Goal: Information Seeking & Learning: Learn about a topic

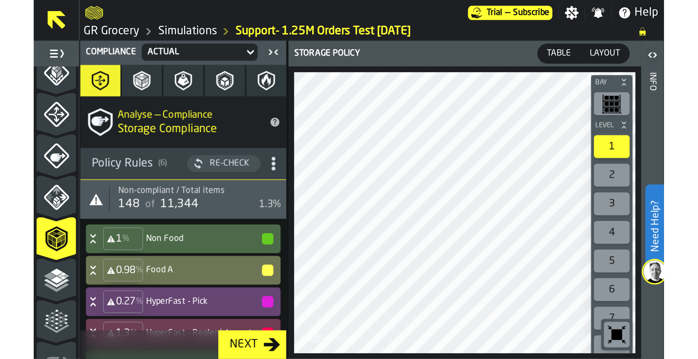
scroll to position [115, 0]
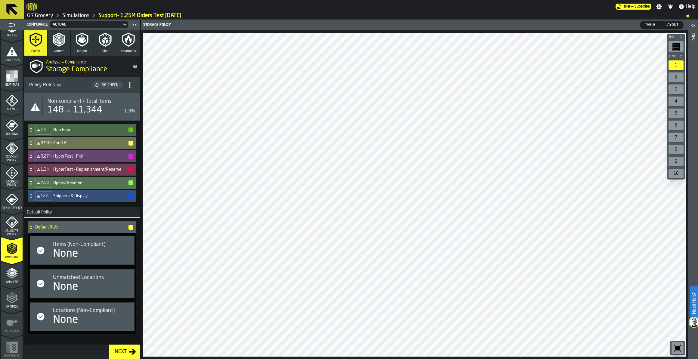
click at [11, 233] on span "Allocate Policy" at bounding box center [11, 232] width 21 height 7
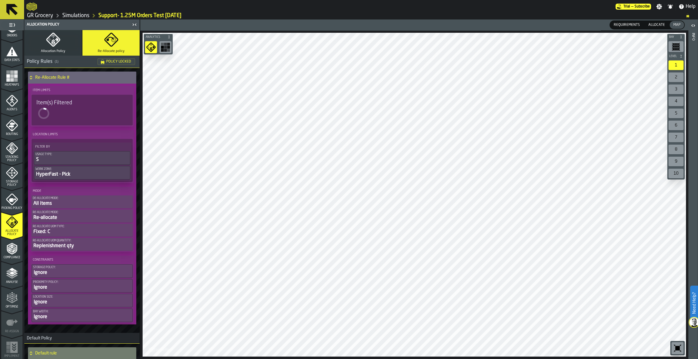
click at [12, 207] on span "Picking Policy" at bounding box center [11, 208] width 21 height 3
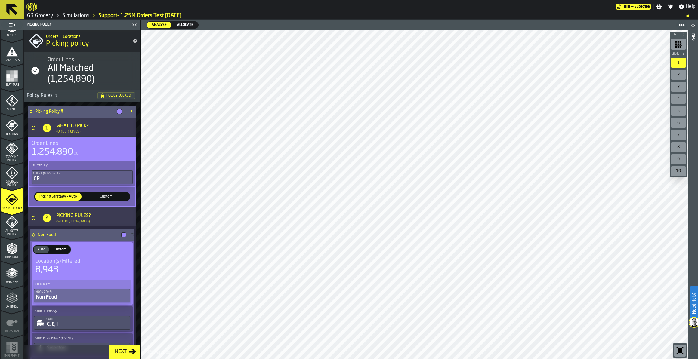
click at [12, 260] on polygon "menu Analyse" at bounding box center [12, 272] width 6 height 3
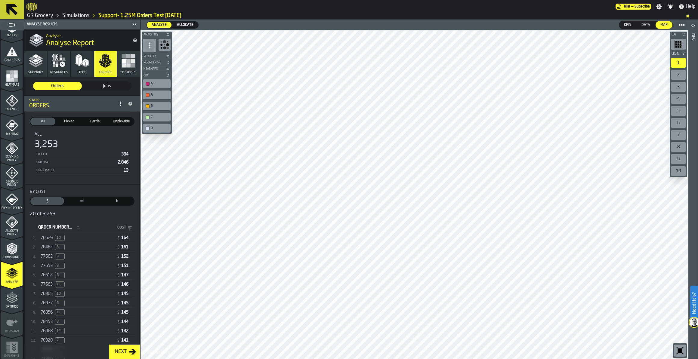
click at [126, 65] on rect "button" at bounding box center [128, 65] width 4 height 4
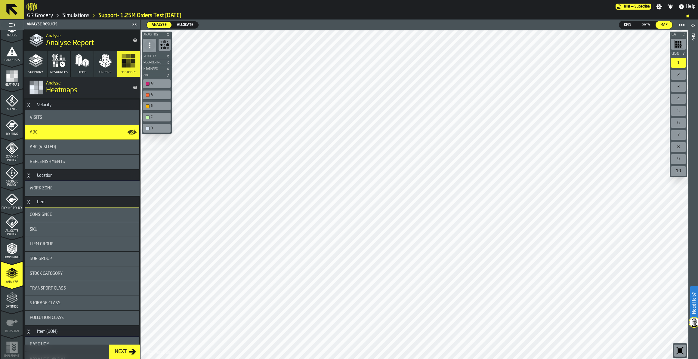
click at [46, 146] on span "ABC (Visited)" at bounding box center [43, 147] width 26 height 5
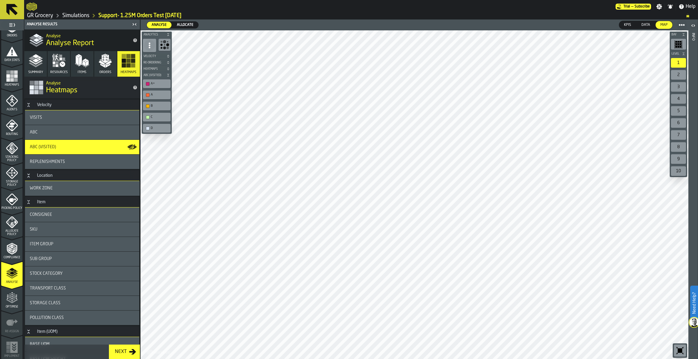
drag, startPoint x: 49, startPoint y: 16, endPoint x: 386, endPoint y: 103, distance: 347.5
click at [49, 16] on link "GR Grocery" at bounding box center [40, 15] width 26 height 7
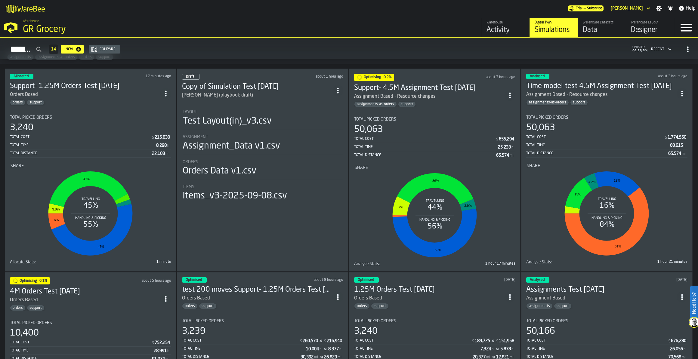
scroll to position [437, 0]
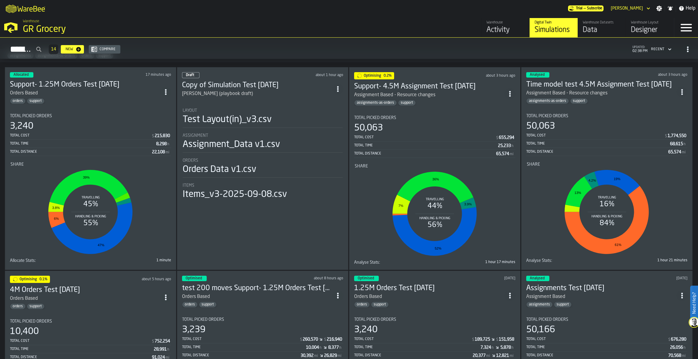
click at [522, 109] on section "Total Picked Orders 50,063 Total Cost $ 1,774,550 Total Time 68,615 h Total Dis…" at bounding box center [606, 186] width 161 height 154
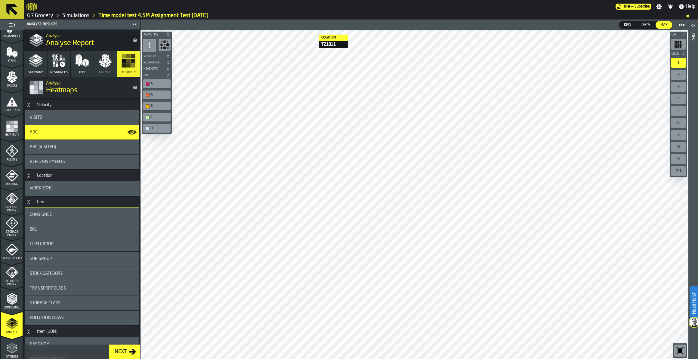
scroll to position [115, 0]
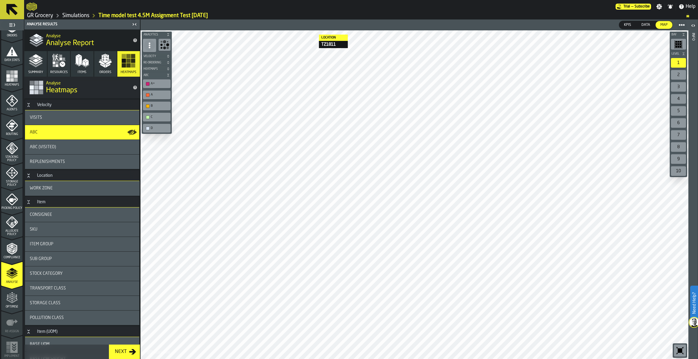
click at [13, 260] on polygon "menu Optimise" at bounding box center [14, 295] width 2 height 1
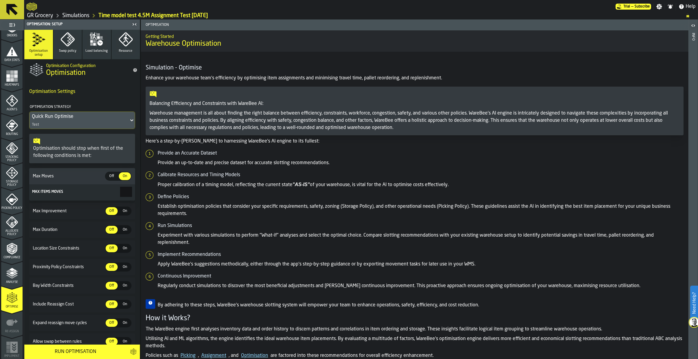
click at [84, 15] on link "Simulations" at bounding box center [75, 15] width 27 height 7
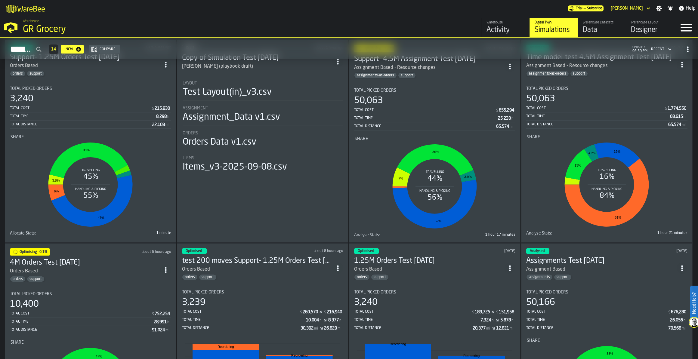
scroll to position [574, 0]
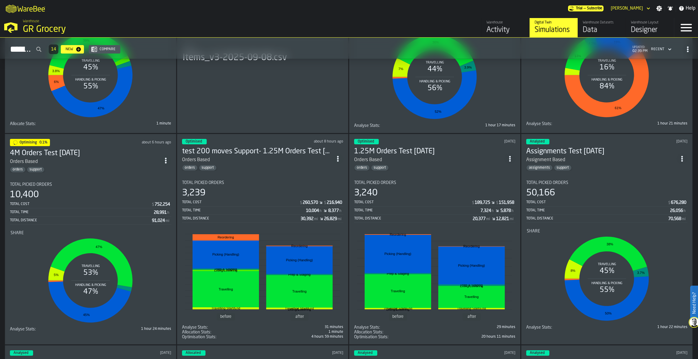
click at [264, 165] on div "orders support" at bounding box center [257, 168] width 150 height 6
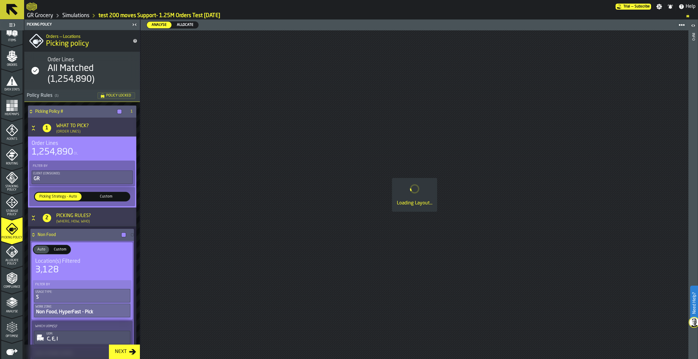
scroll to position [109, 0]
click at [79, 16] on link "Simulations" at bounding box center [75, 15] width 27 height 7
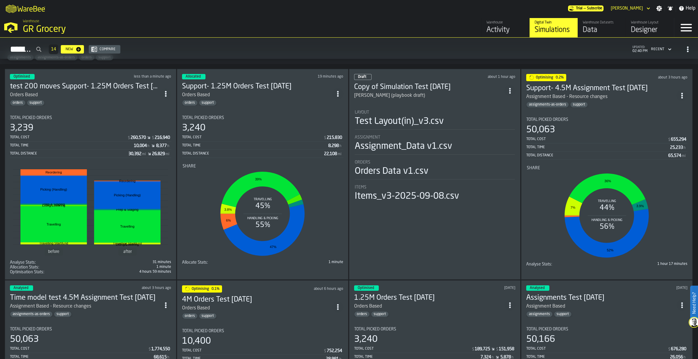
scroll to position [410, 0]
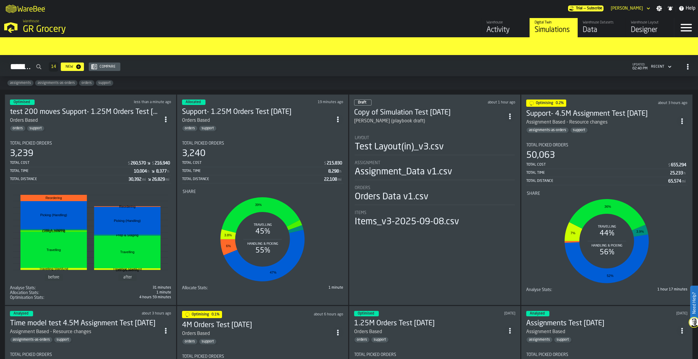
click at [522, 122] on div "Support- 4.5M Assignment Test [DATE] Assignment Based - Resource changes assign…" at bounding box center [601, 121] width 150 height 24
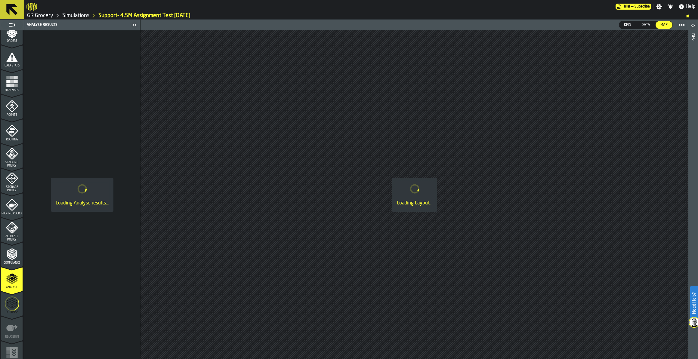
scroll to position [111, 0]
click at [14, 260] on icon "menu Analyse" at bounding box center [12, 277] width 12 height 12
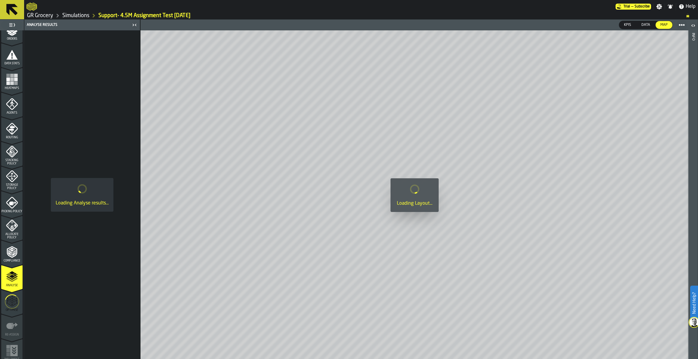
scroll to position [115, 0]
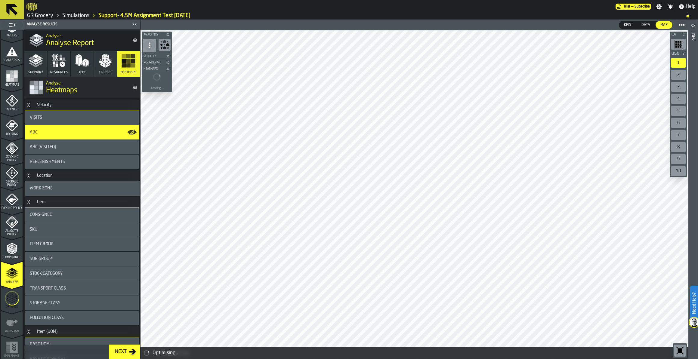
click at [99, 60] on icon "button" at bounding box center [105, 61] width 14 height 14
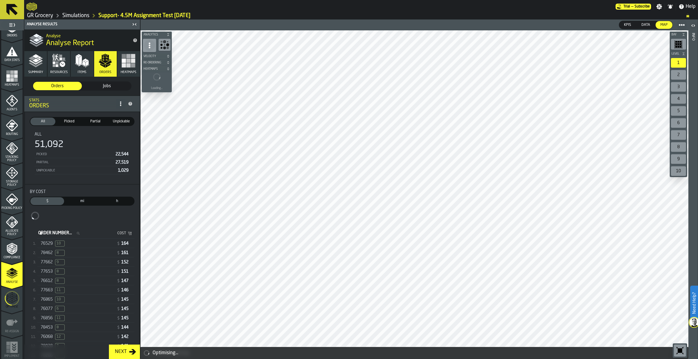
click at [83, 65] on polygon "button" at bounding box center [83, 64] width 3 height 6
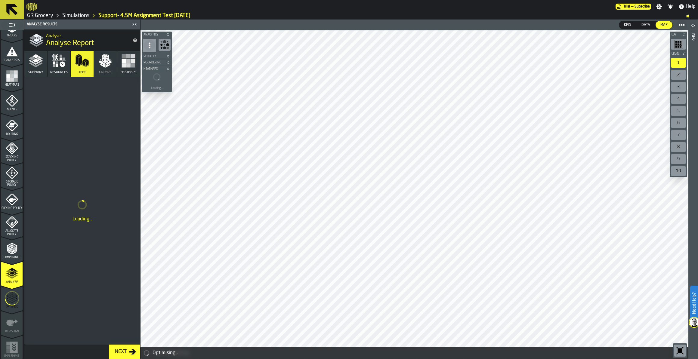
click at [56, 66] on icon "button" at bounding box center [57, 65] width 3 height 3
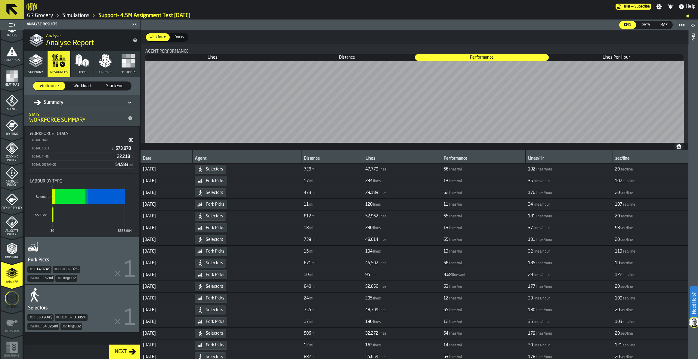
click at [29, 68] on button "Summary" at bounding box center [35, 64] width 23 height 26
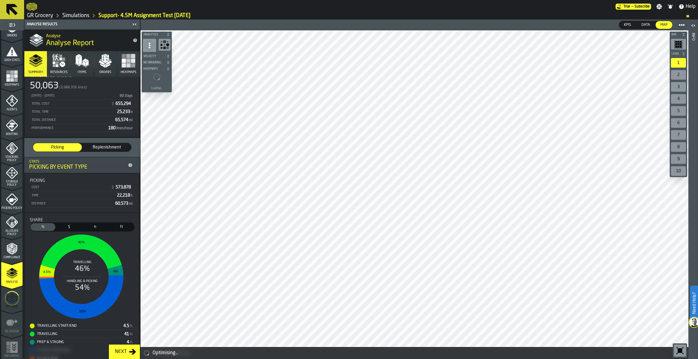
scroll to position [46, 0]
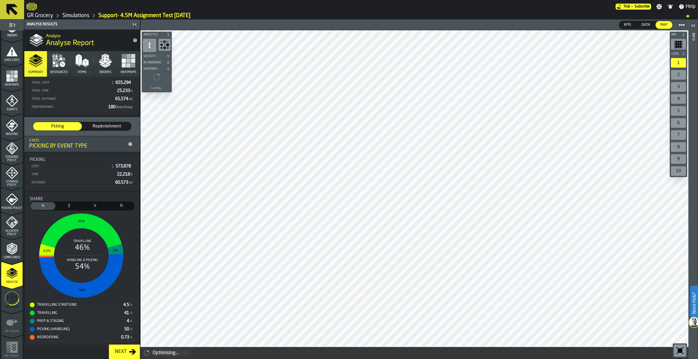
click at [106, 65] on polygon "button" at bounding box center [108, 66] width 5 height 4
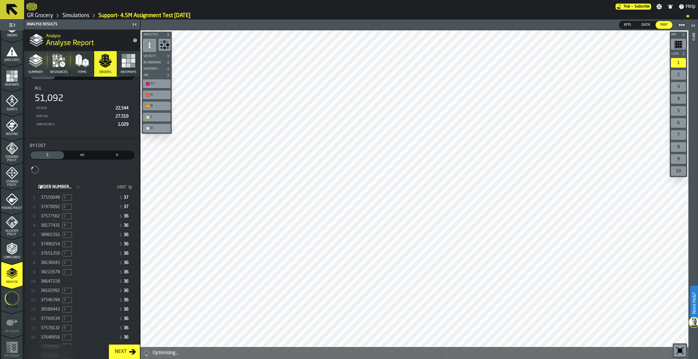
click at [52, 66] on icon "button" at bounding box center [59, 61] width 14 height 14
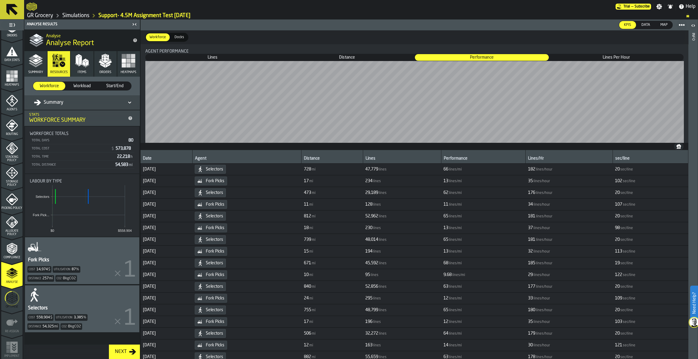
scroll to position [0, 0]
click at [34, 67] on icon "button" at bounding box center [36, 61] width 14 height 14
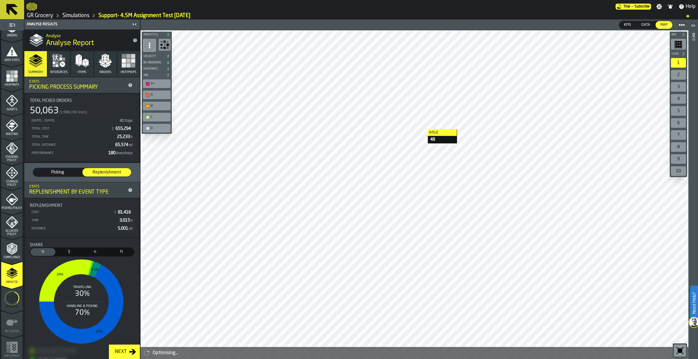
click at [126, 65] on rect "button" at bounding box center [128, 65] width 4 height 4
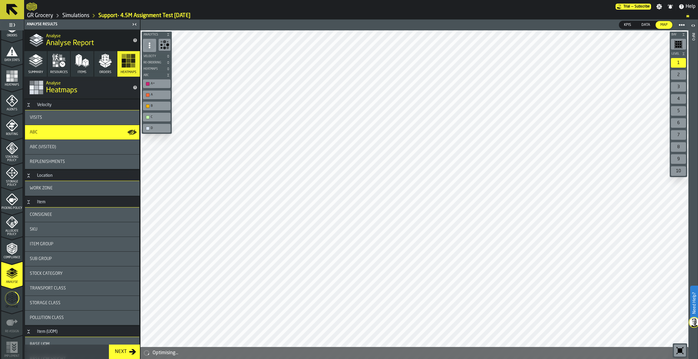
click at [77, 150] on div "ABC (Visited)" at bounding box center [82, 147] width 114 height 14
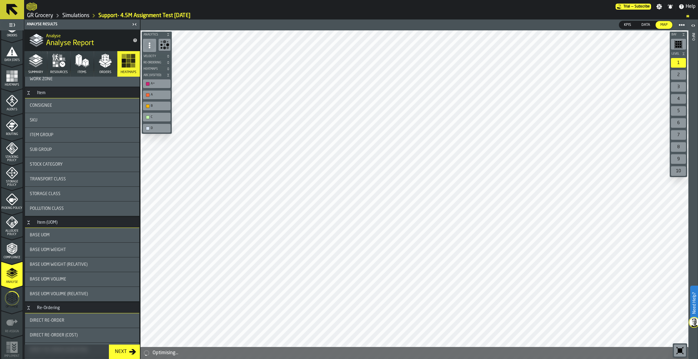
scroll to position [164, 0]
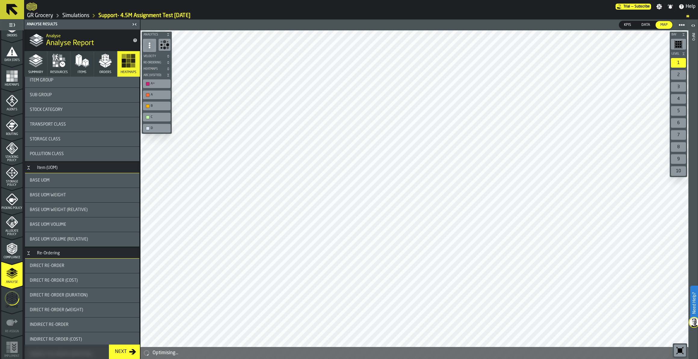
click at [81, 260] on div "Direct re-order" at bounding box center [82, 265] width 105 height 5
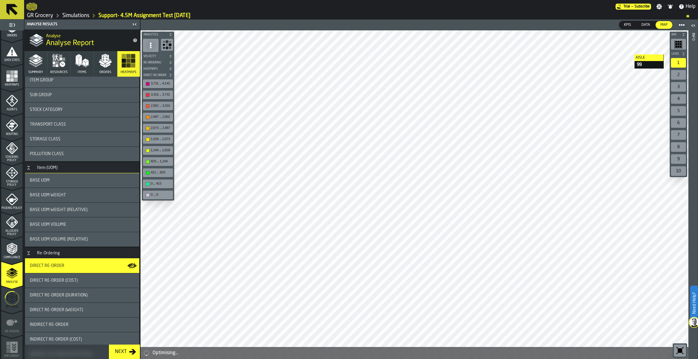
click at [29, 55] on icon "button" at bounding box center [36, 61] width 14 height 14
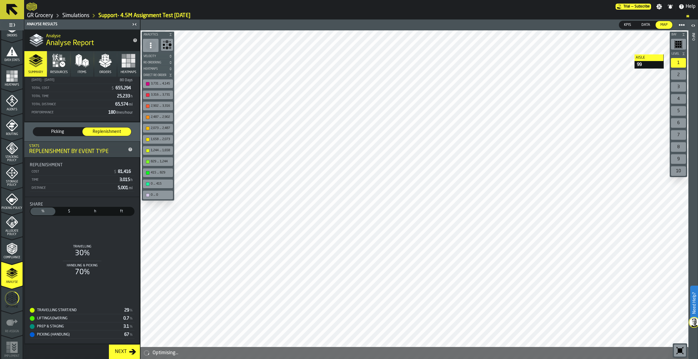
click at [35, 65] on icon "button" at bounding box center [36, 61] width 14 height 14
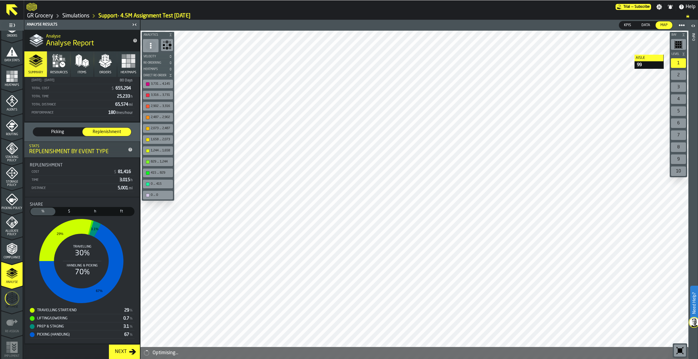
scroll to position [38, 0]
